Goal: Transaction & Acquisition: Purchase product/service

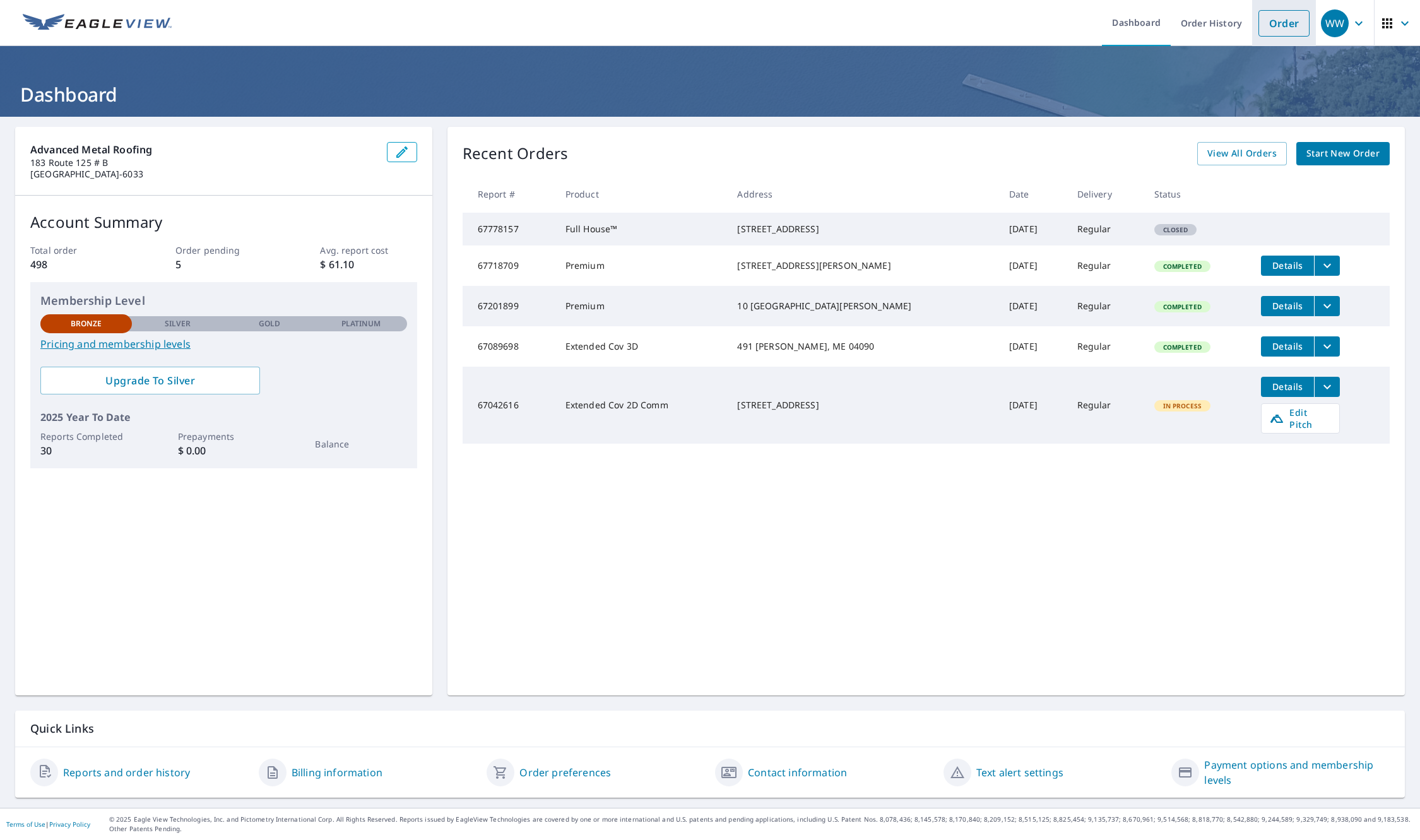
click at [1268, 18] on link "Order" at bounding box center [1284, 23] width 51 height 26
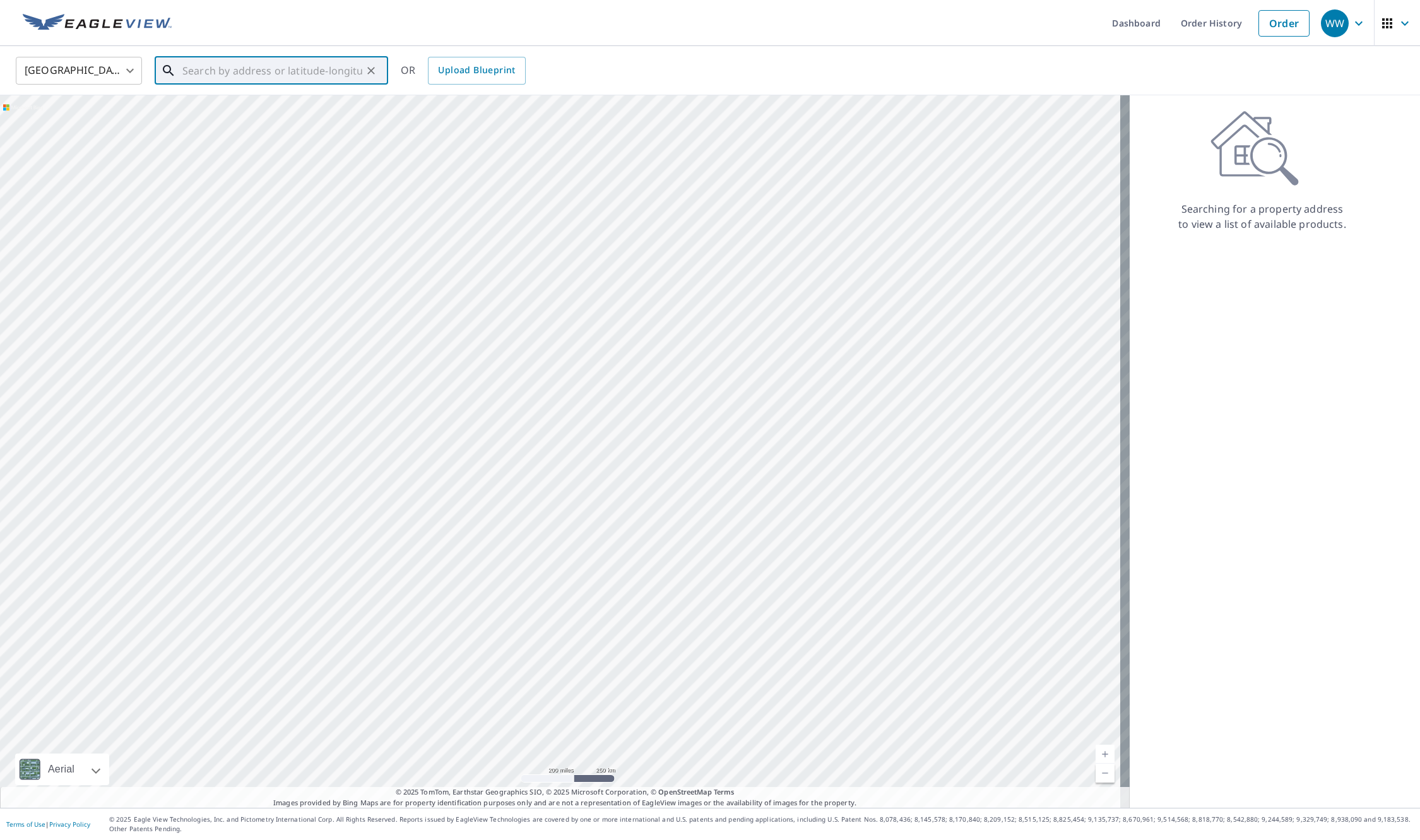
click at [193, 70] on input "text" at bounding box center [273, 70] width 180 height 35
click at [188, 107] on span "[STREET_ADDRESS][PERSON_NAME]" at bounding box center [279, 107] width 198 height 15
type input "[STREET_ADDRESS][PERSON_NAME]"
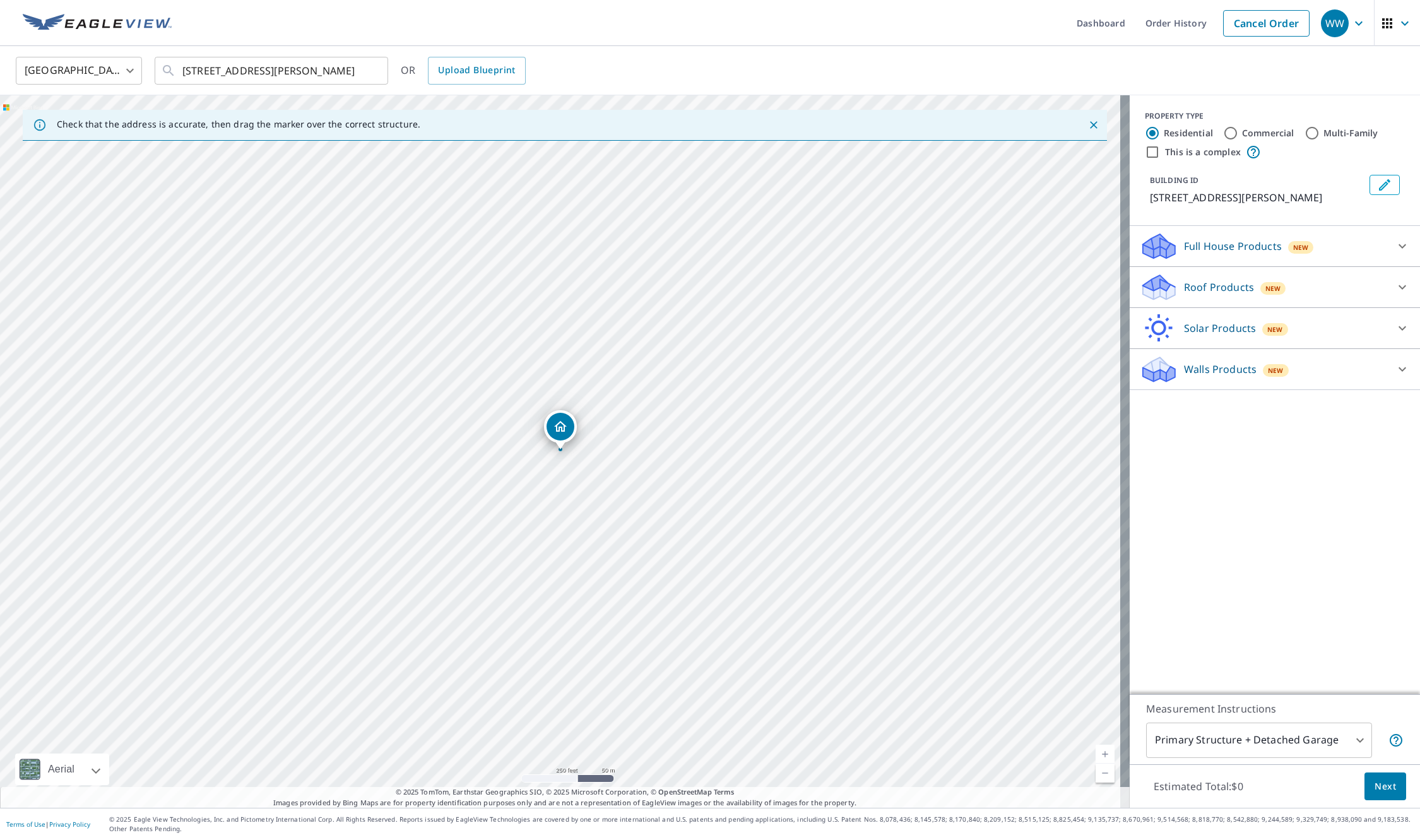
click at [1187, 289] on p "Roof Products" at bounding box center [1219, 287] width 70 height 15
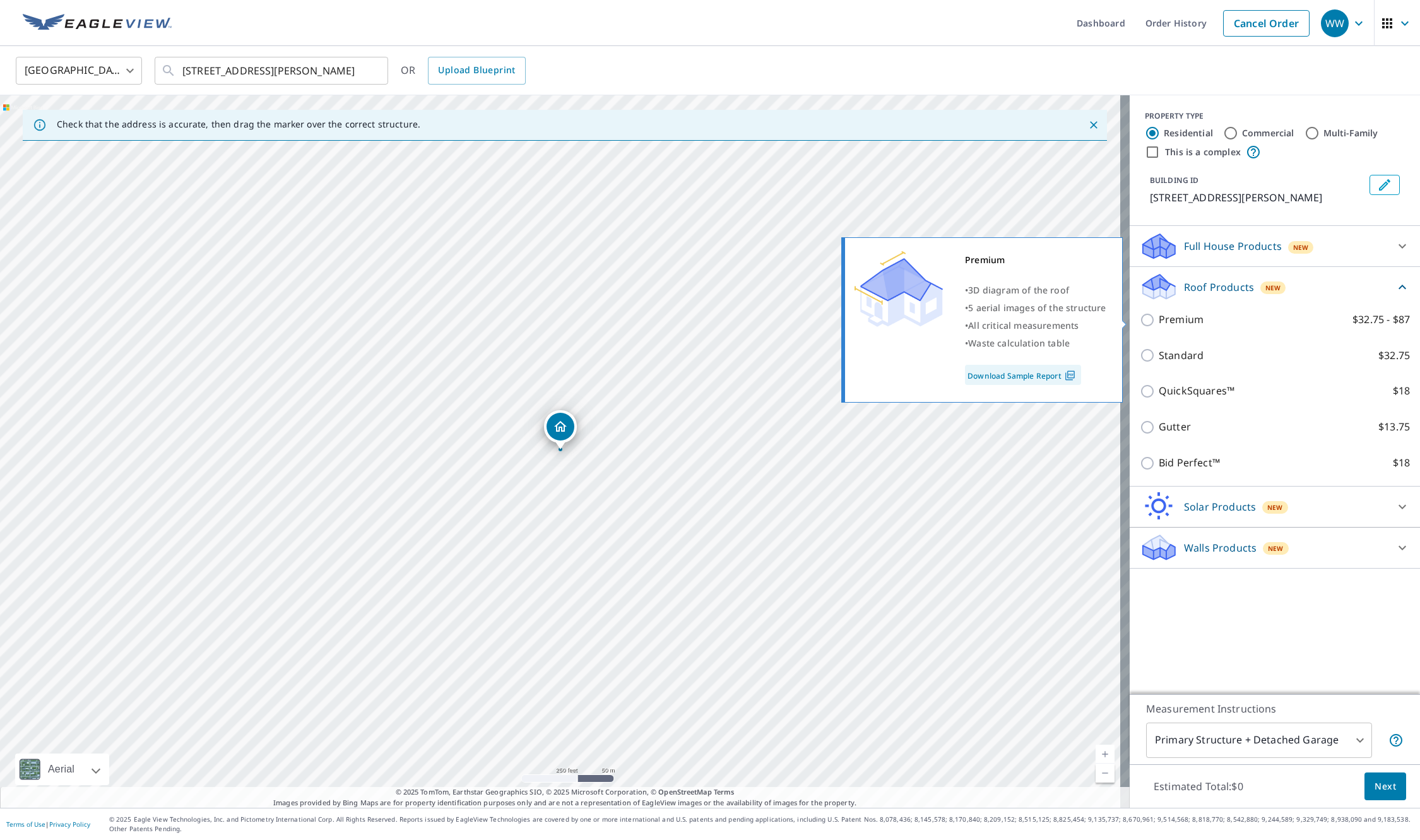
click at [1181, 317] on p "Premium" at bounding box center [1181, 320] width 45 height 16
click at [1159, 317] on input "Premium $32.75 - $87" at bounding box center [1150, 319] width 19 height 15
checkbox input "true"
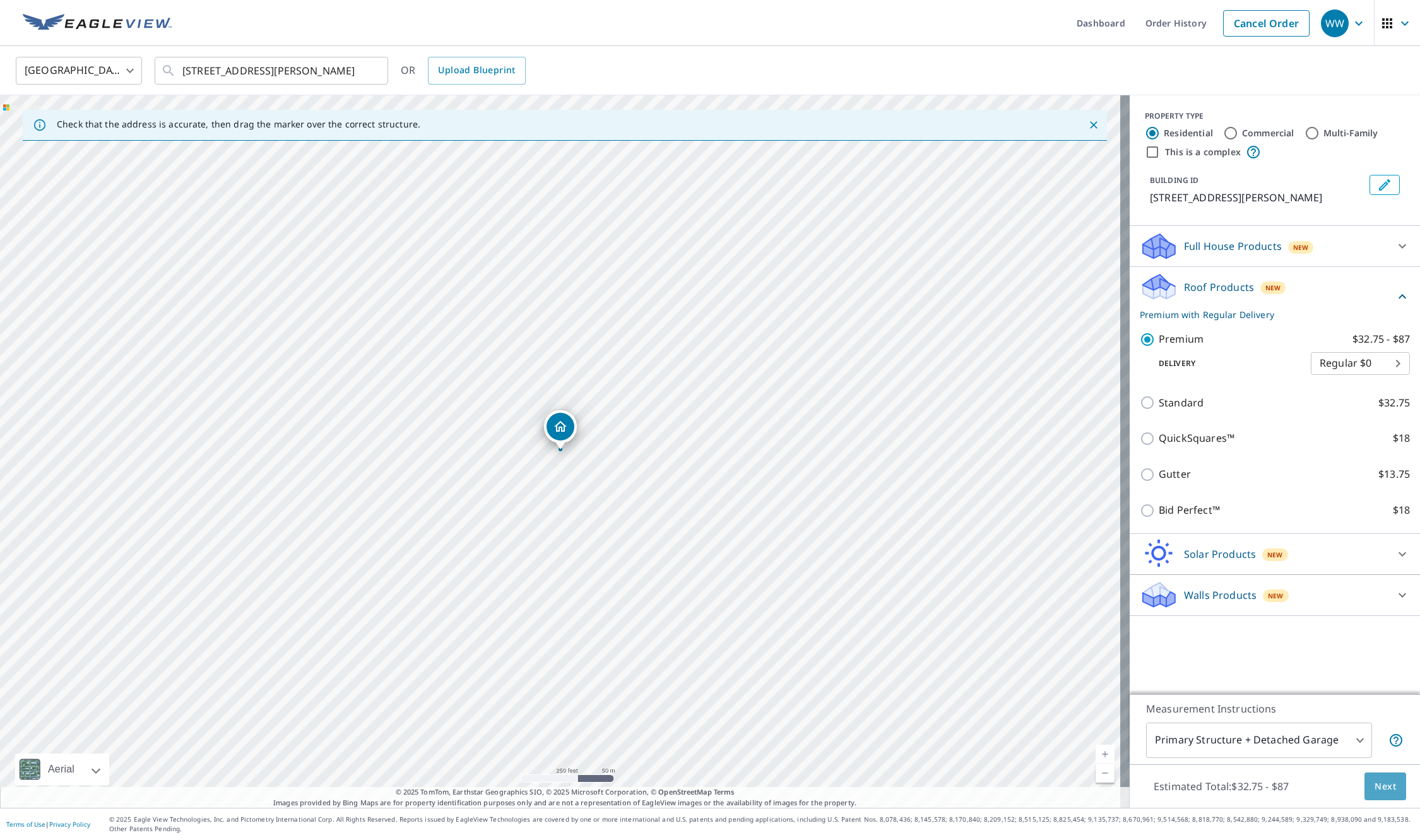
click at [1375, 781] on span "Next" at bounding box center [1385, 787] width 21 height 16
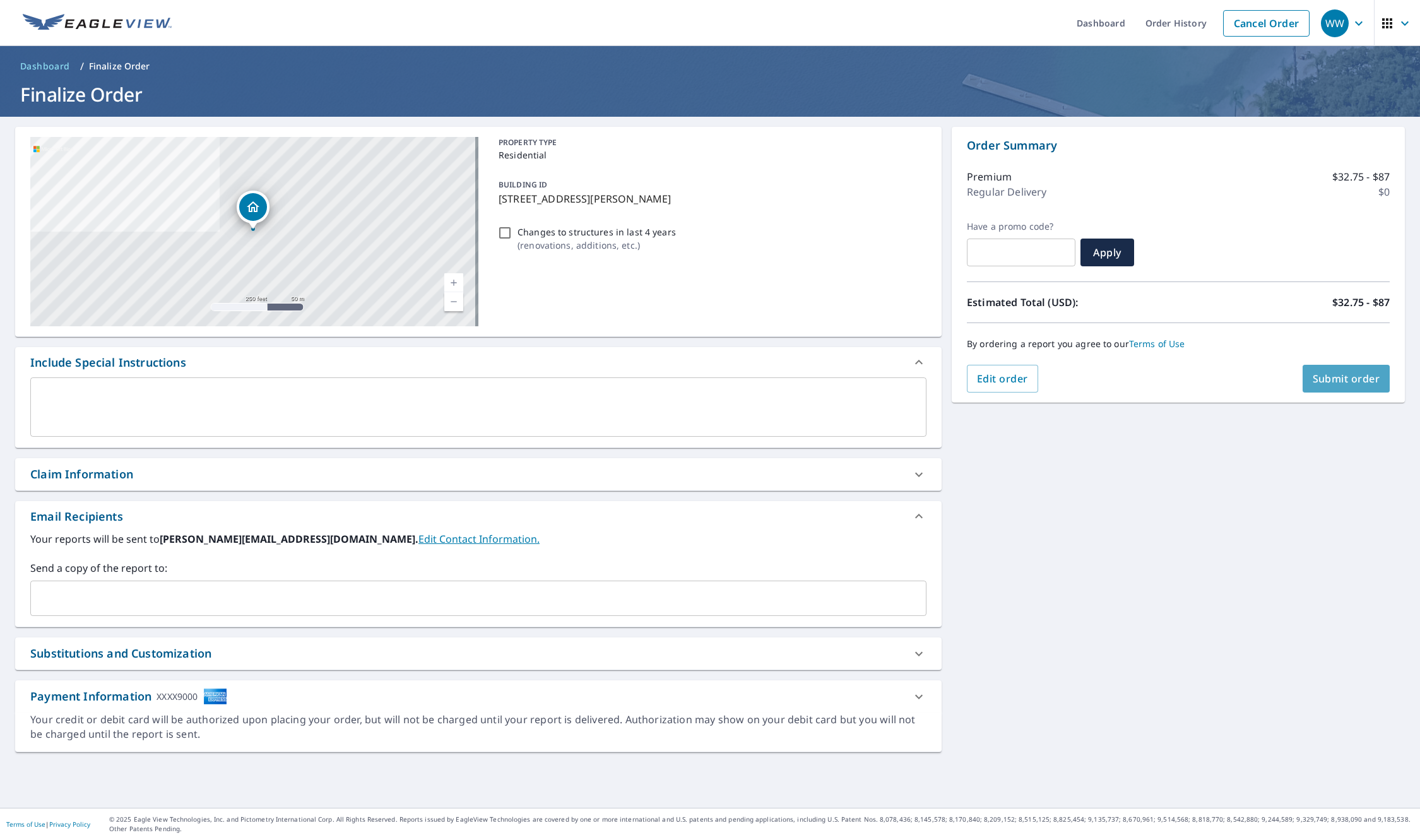
click at [1336, 377] on span "Submit order" at bounding box center [1347, 378] width 67 height 14
checkbox input "true"
